Goal: Complete application form

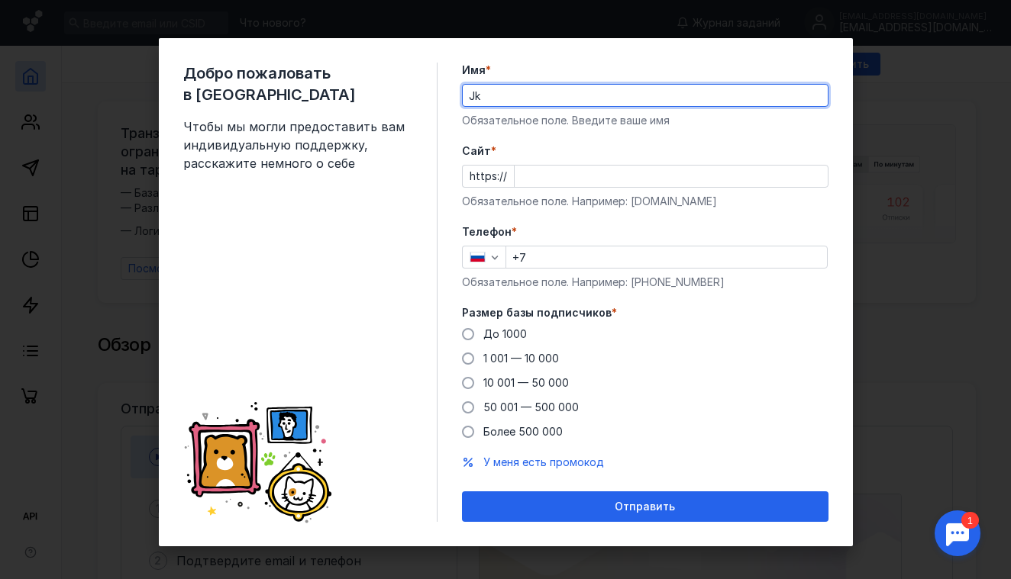
type input "J"
type input "[PERSON_NAME]"
click at [713, 135] on form "Имя * [PERSON_NAME] поле. Введите ваше имя [PERSON_NAME] * https:// Обязательно…" at bounding box center [645, 293] width 366 height 460
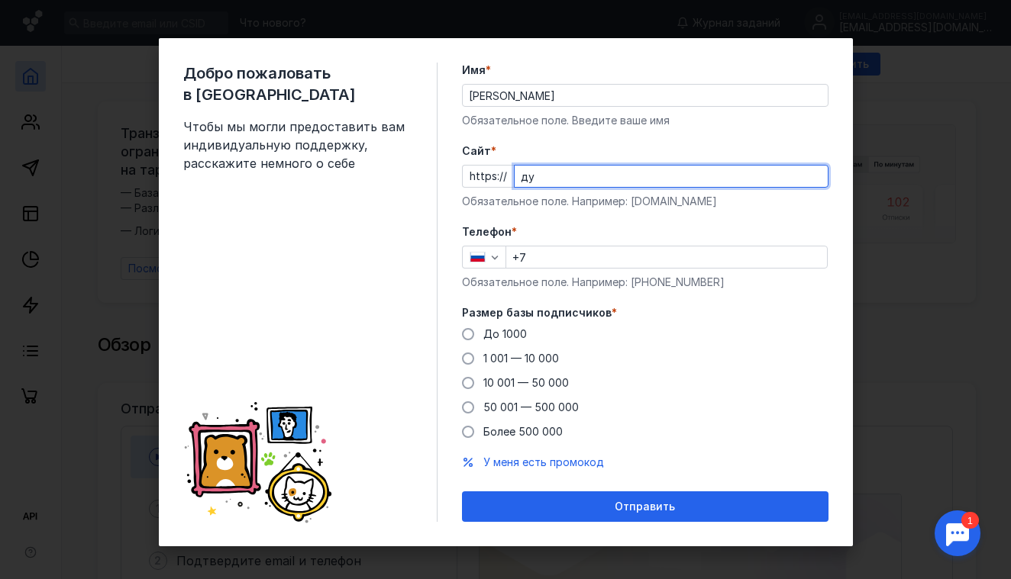
type input "д"
type input "[DOMAIN_NAME]"
click at [550, 265] on input "+7" at bounding box center [666, 257] width 321 height 21
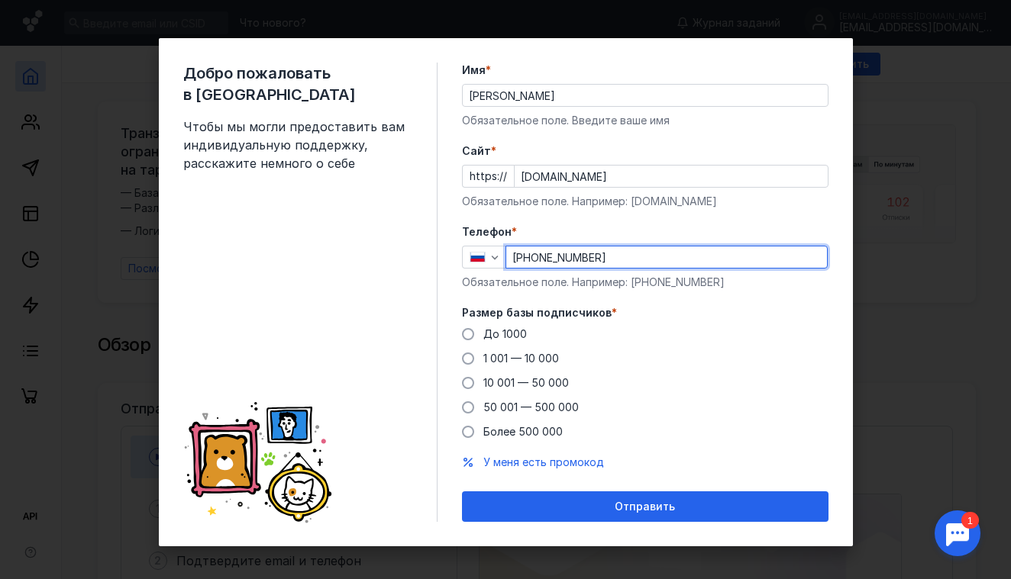
type input "[PHONE_NUMBER]"
click at [466, 346] on div "До [DATE] 1 001 — 10 000 10 001 — 50 000 50 001 — 500 000 Более 500 000" at bounding box center [645, 383] width 366 height 113
click at [466, 336] on span at bounding box center [468, 334] width 12 height 12
click at [0, 0] on input "До 1000" at bounding box center [0, 0] width 0 height 0
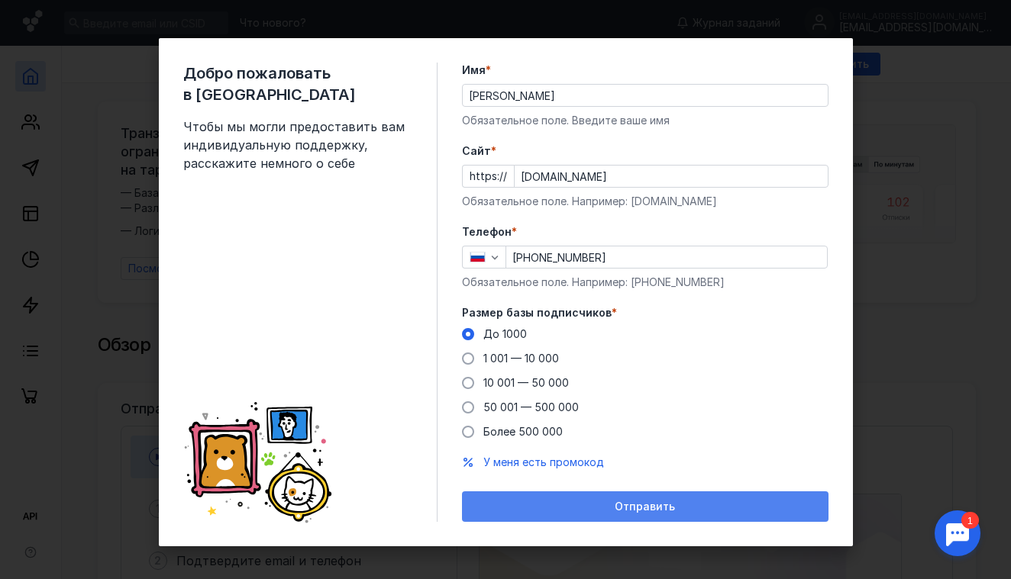
click at [619, 507] on span "Отправить" at bounding box center [645, 507] width 60 height 13
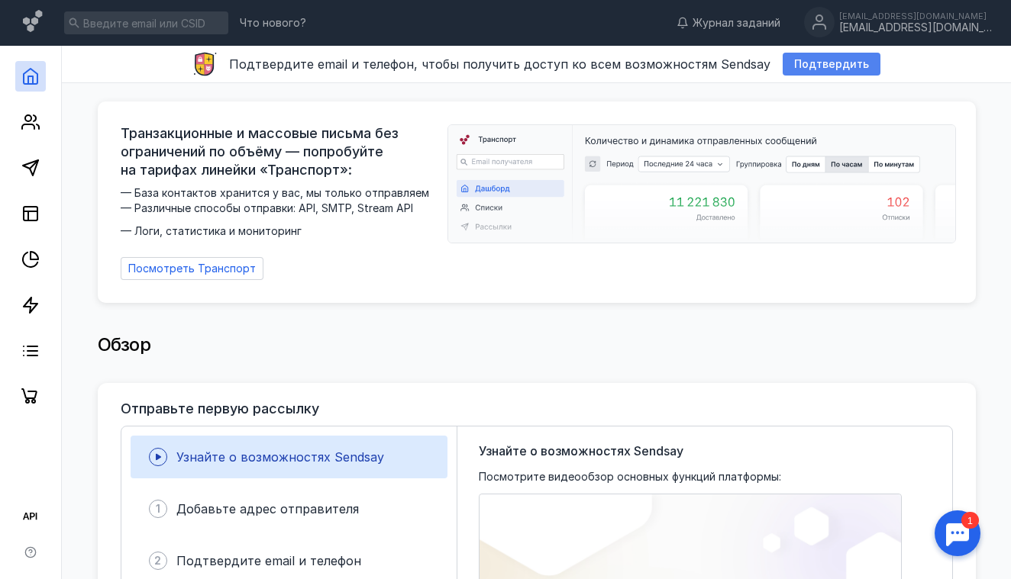
click at [805, 64] on span "Подтвердить" at bounding box center [831, 64] width 75 height 13
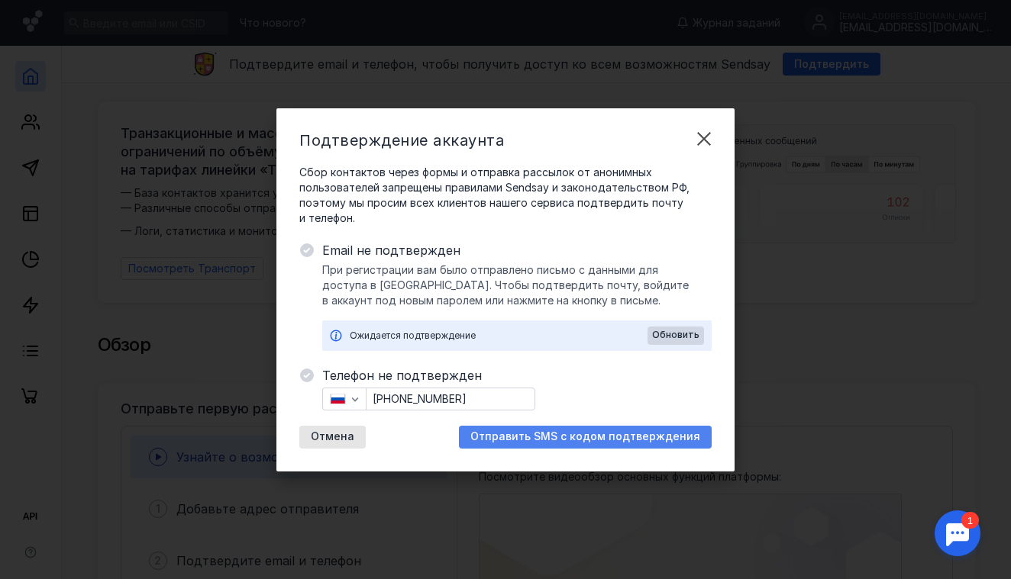
click at [536, 442] on span "Отправить SMS с кодом подтверждения" at bounding box center [585, 437] width 230 height 13
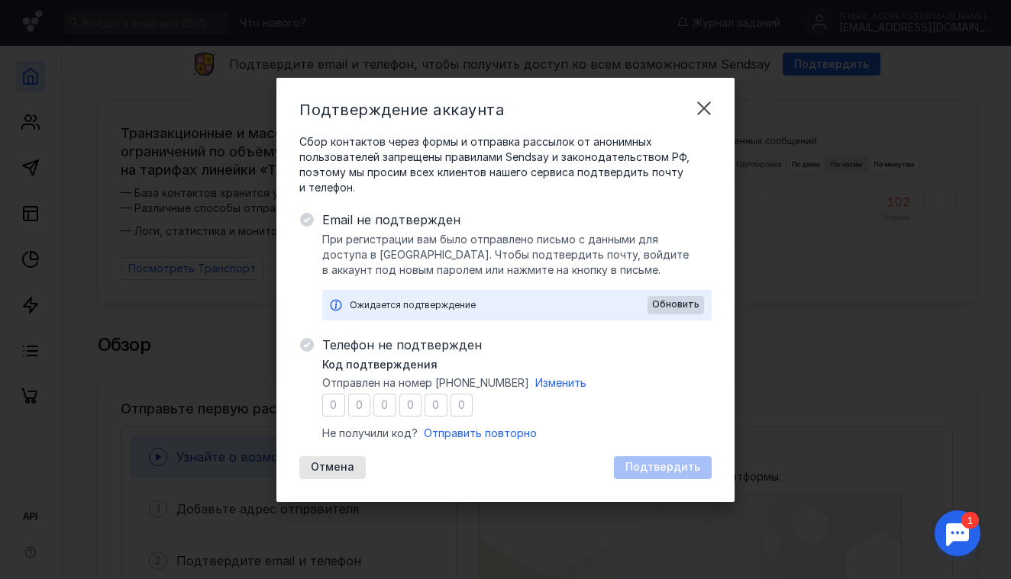
type input "4"
type input "1"
type input "2"
type input "4"
type input "7"
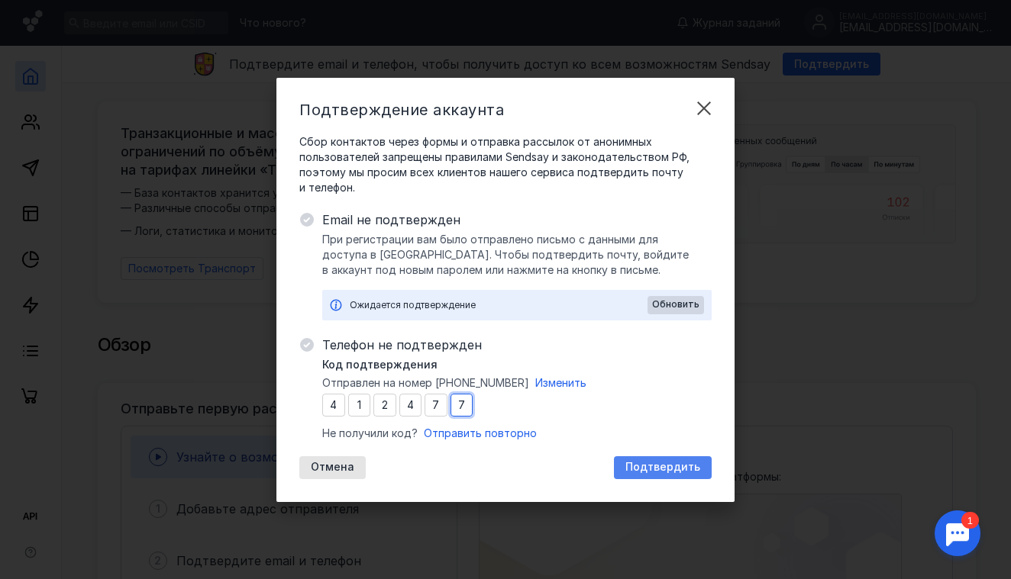
type input "7"
click at [666, 469] on span "Подтвердить" at bounding box center [662, 467] width 75 height 13
